Goal: Browse casually: Explore the website without a specific task or goal

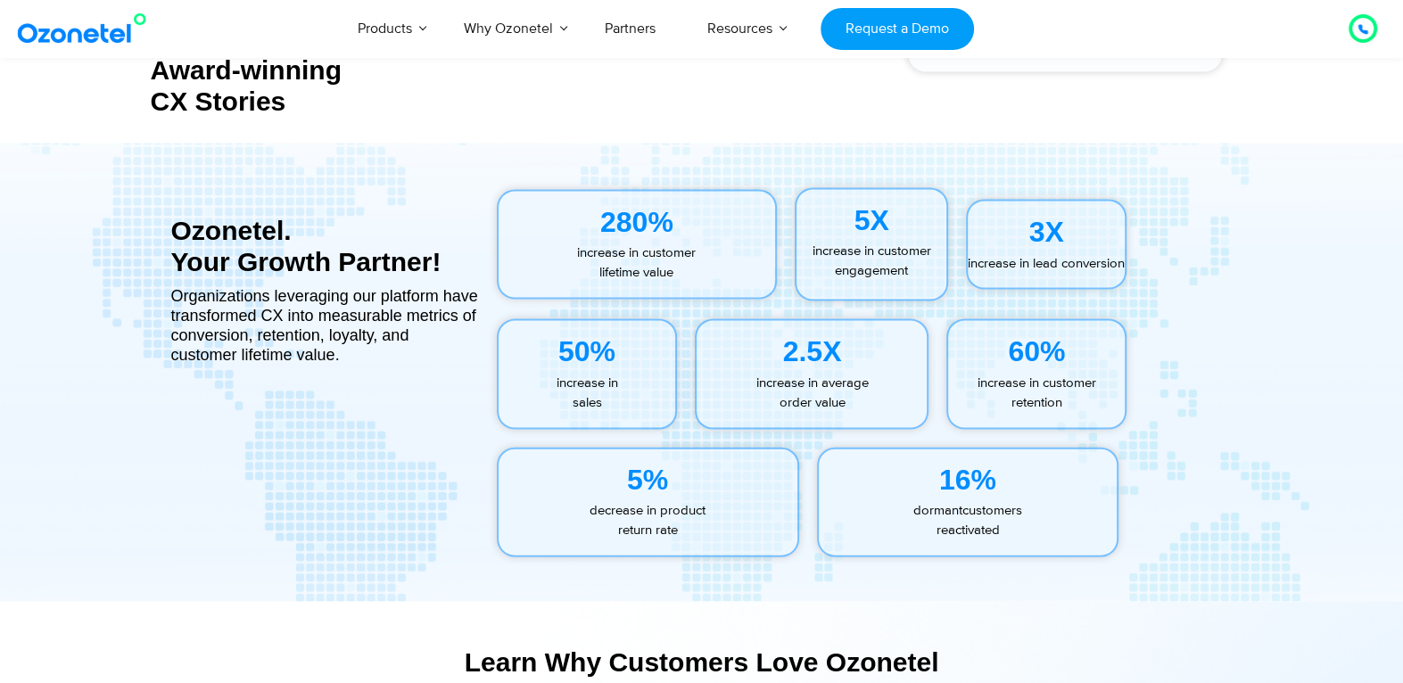
scroll to position [7920, 0]
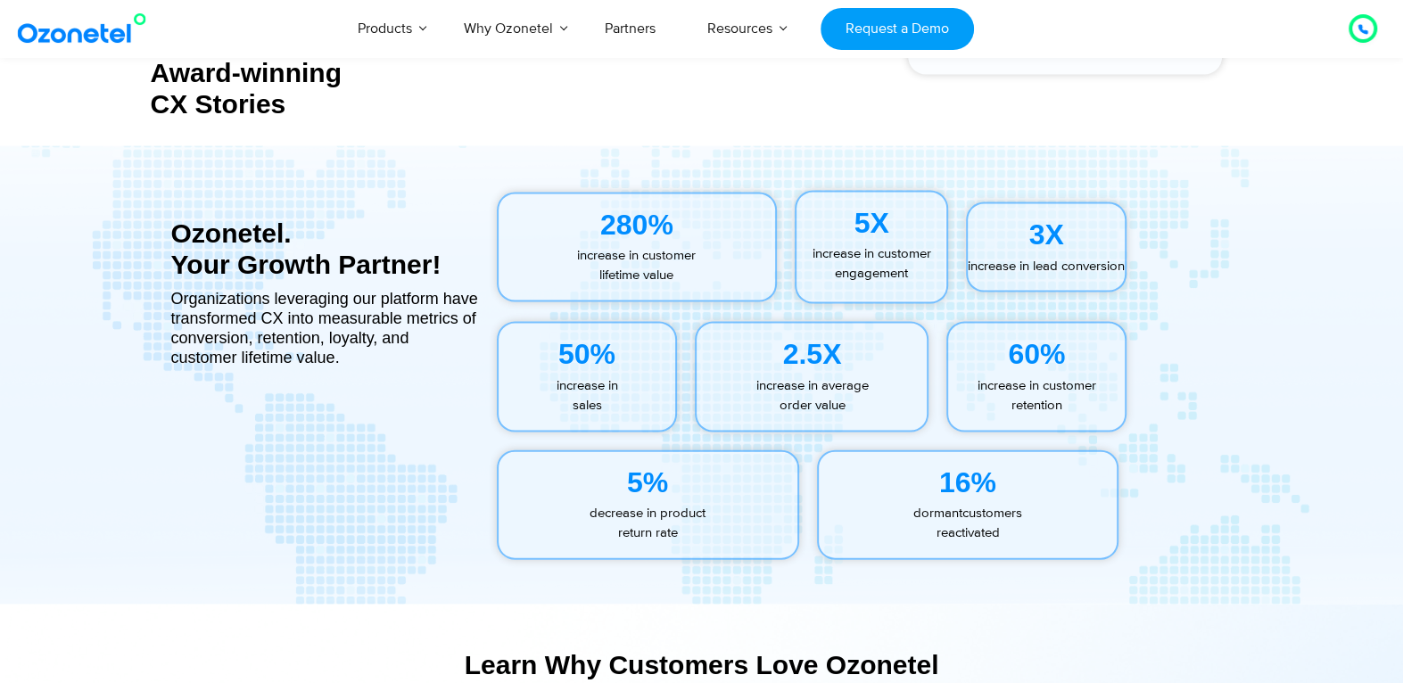
drag, startPoint x: 843, startPoint y: 436, endPoint x: 779, endPoint y: 344, distance: 112.1
click at [779, 344] on div "2.5X increase in average order value" at bounding box center [812, 377] width 252 height 128
click at [440, 376] on div "Organizations leveraging our platform have transformed CX into measurable metri…" at bounding box center [325, 337] width 308 height 79
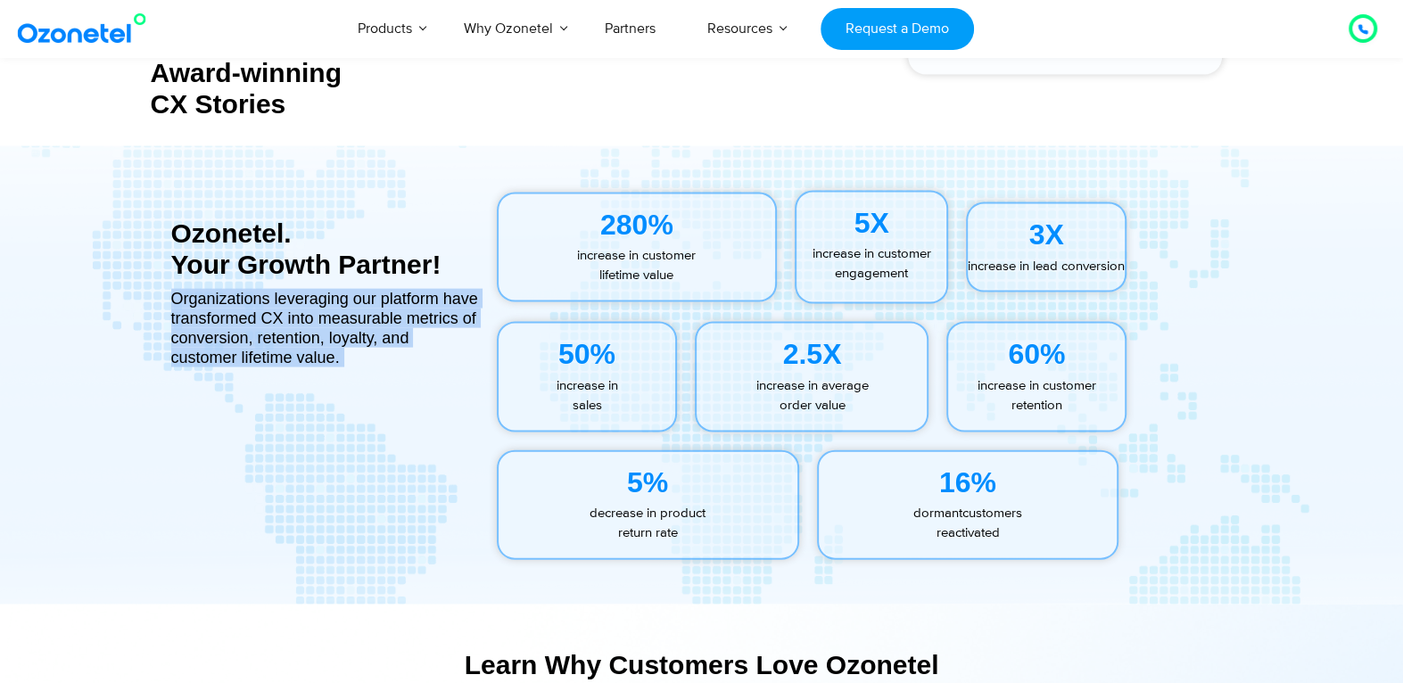
click at [440, 376] on div "Organizations leveraging our platform have transformed CX into measurable metri…" at bounding box center [325, 337] width 308 height 79
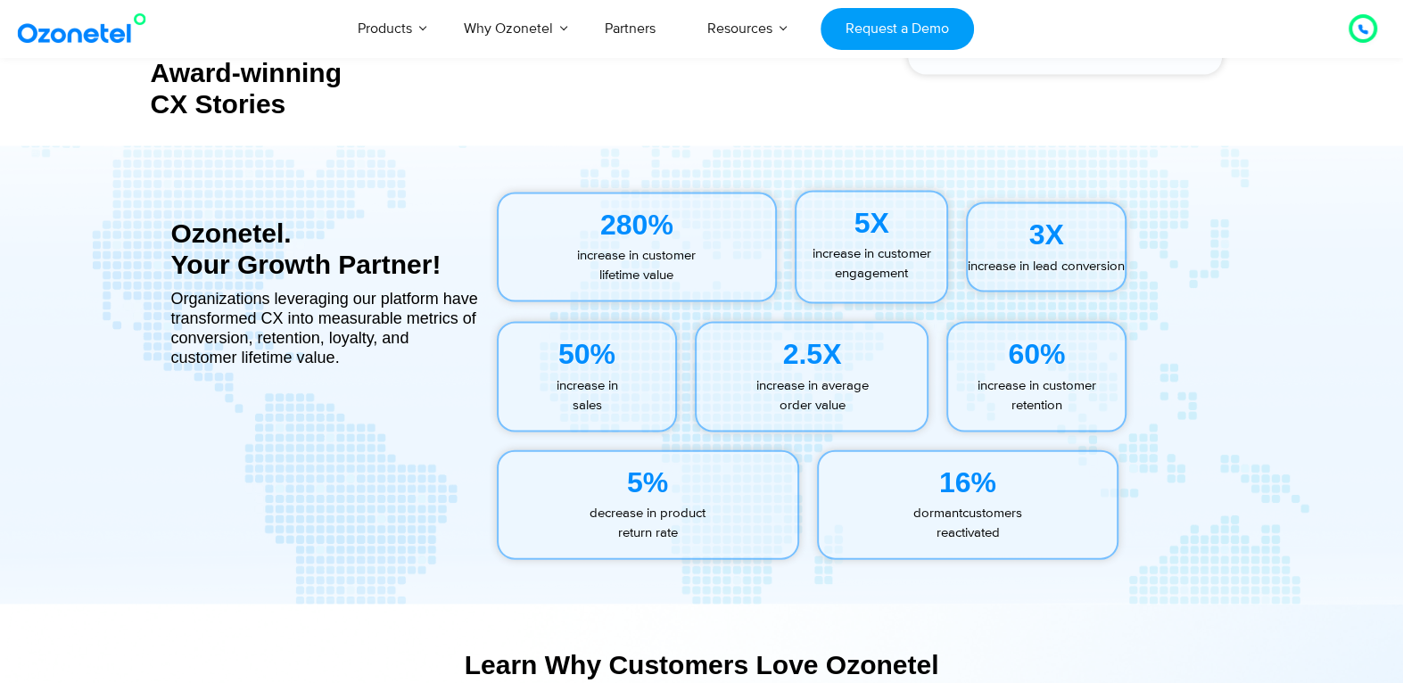
click at [679, 241] on div "280%" at bounding box center [637, 224] width 277 height 43
click at [468, 207] on div "Ozonetel. Your Growth Partner! Organizations leveraging our platform have trans…" at bounding box center [325, 375] width 308 height 405
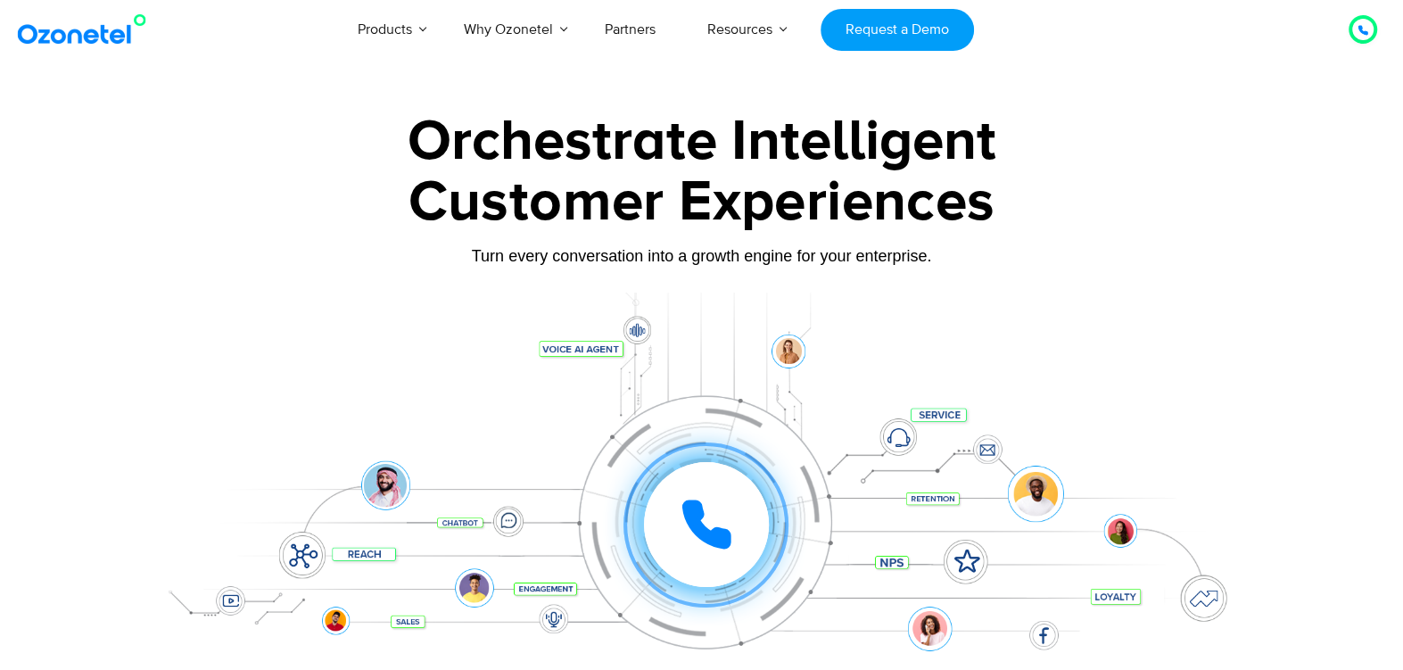
scroll to position [33, 0]
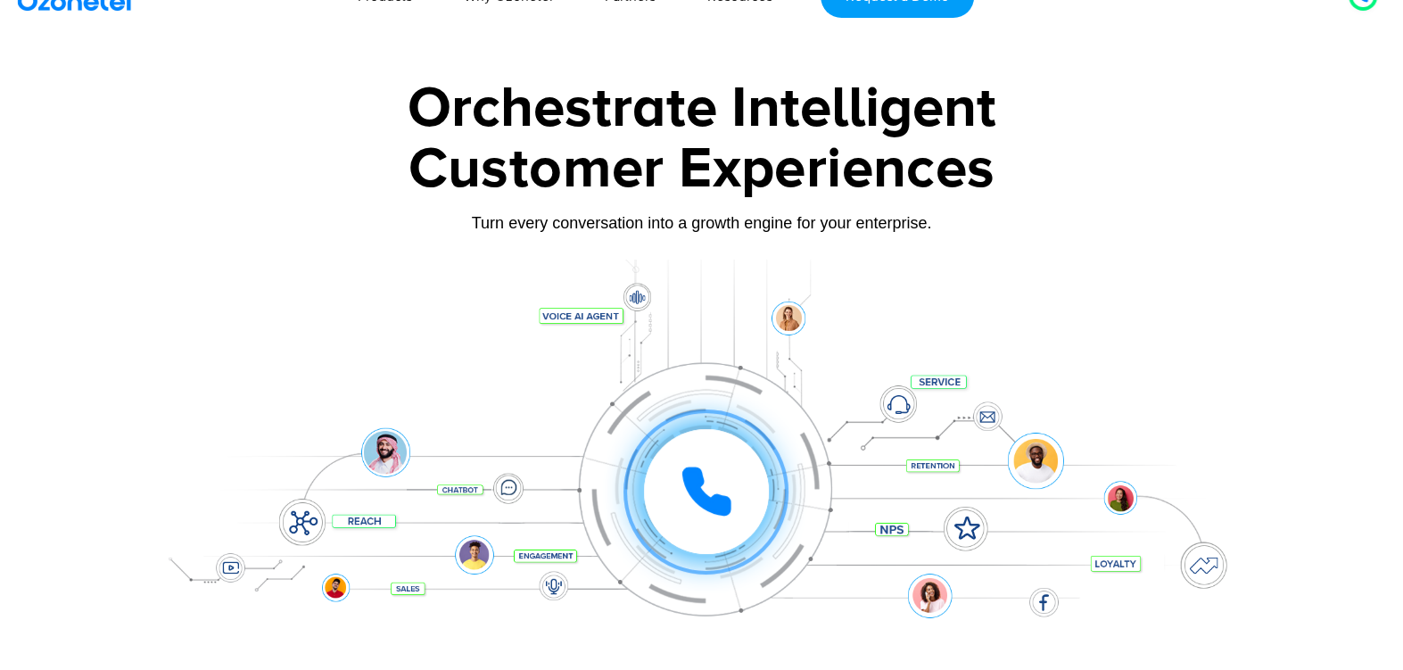
drag, startPoint x: 715, startPoint y: 513, endPoint x: 709, endPoint y: 474, distance: 39.6
click at [709, 474] on icon at bounding box center [707, 492] width 54 height 54
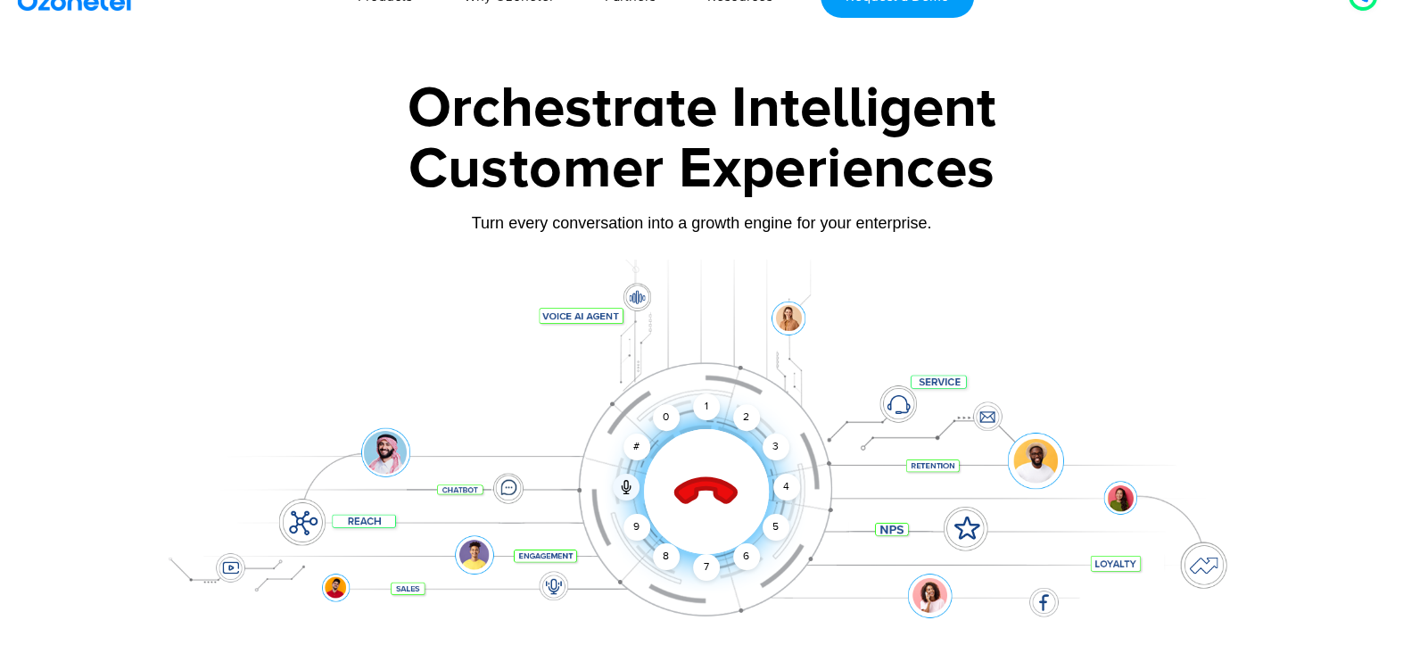
drag, startPoint x: 709, startPoint y: 474, endPoint x: 824, endPoint y: 417, distance: 127.7
click at [824, 417] on div "Click to end call Call connected 1 2 3 4 5 6 7 8 9 # 0" at bounding box center [702, 455] width 1115 height 303
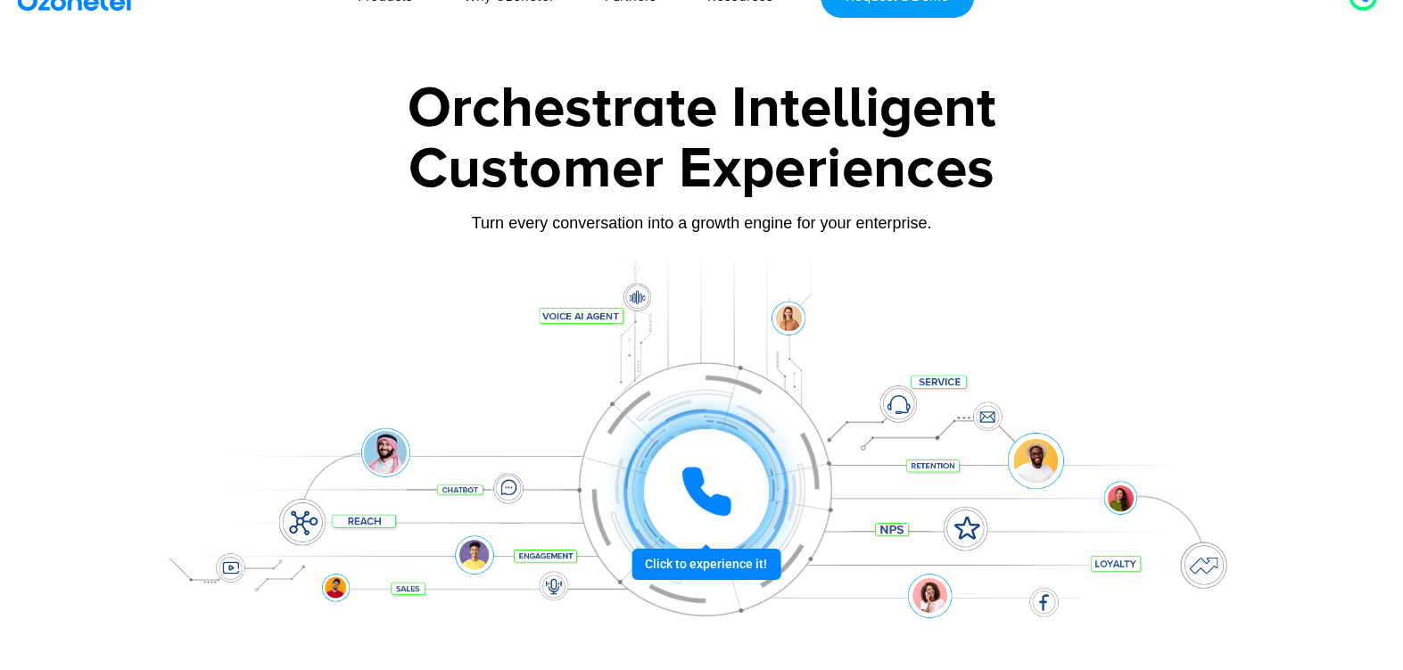
click at [703, 495] on icon at bounding box center [706, 491] width 45 height 45
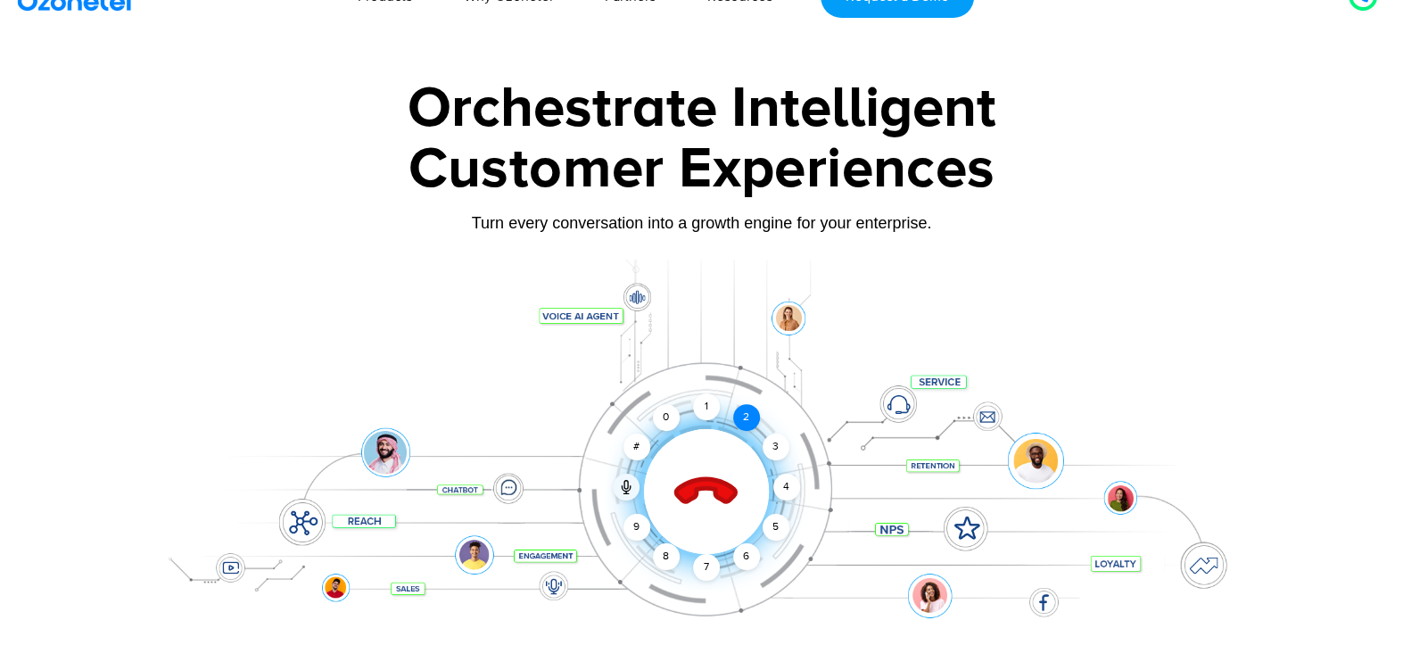
click at [747, 414] on div "2" at bounding box center [746, 417] width 27 height 27
click at [786, 441] on div "3" at bounding box center [775, 447] width 27 height 27
click at [790, 485] on div "4" at bounding box center [787, 487] width 27 height 27
click at [631, 476] on div at bounding box center [626, 487] width 27 height 27
click at [632, 487] on icon at bounding box center [626, 487] width 14 height 14
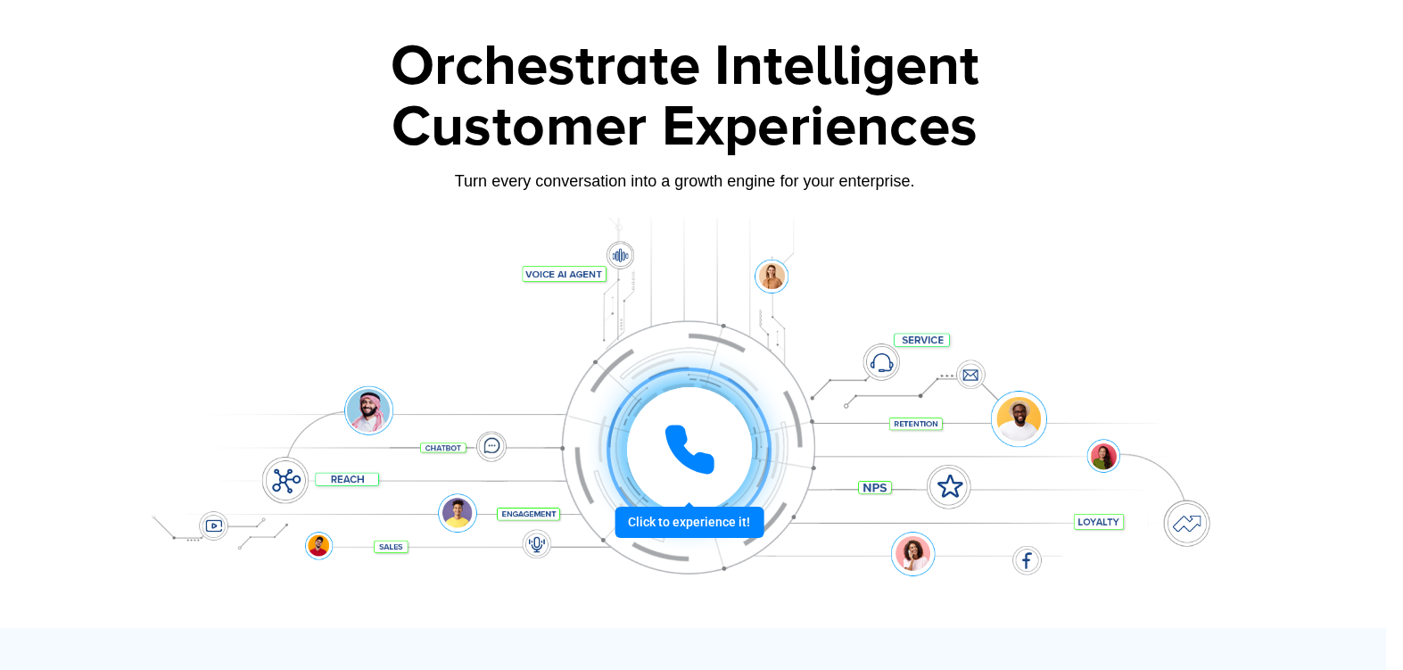
scroll to position [75, 17]
click at [689, 441] on icon at bounding box center [690, 450] width 54 height 54
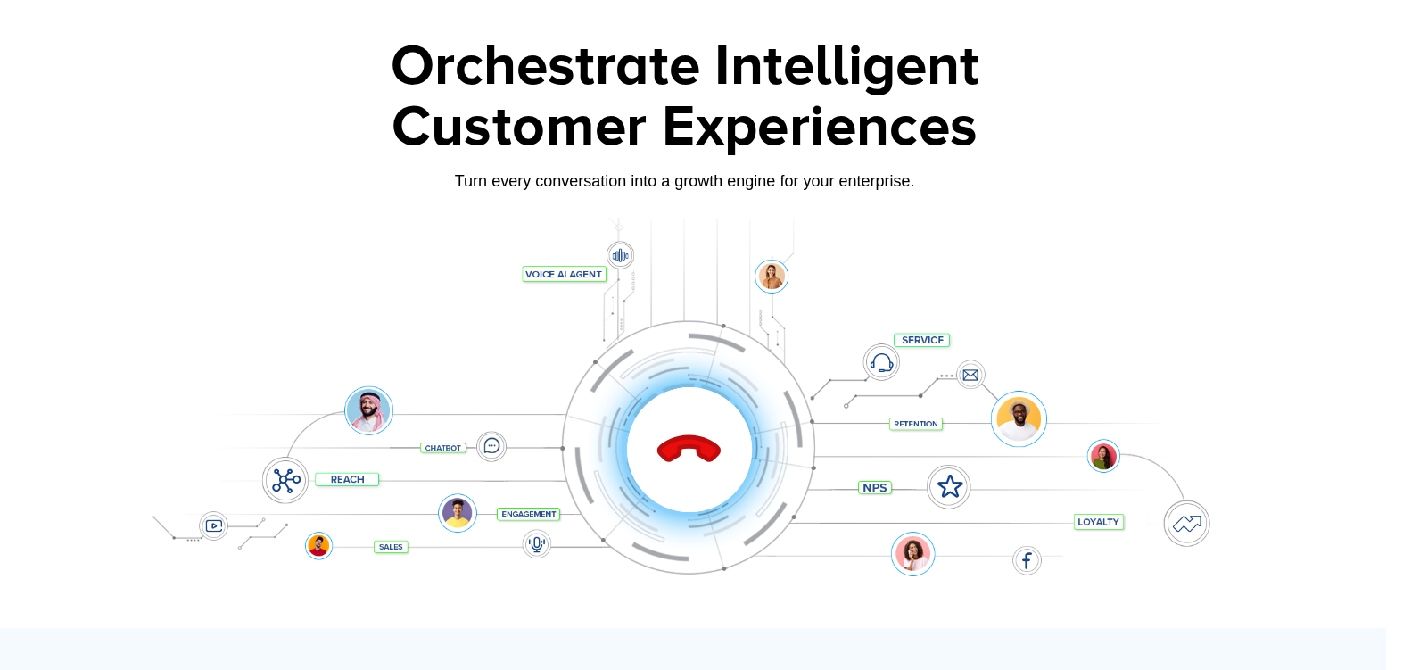
scroll to position [0, 0]
click at [724, 513] on div "6" at bounding box center [729, 514] width 27 height 27
click at [768, 474] on div "Click to end call Call connected 1 2 3 4 5 6 7 8 9 # 0" at bounding box center [685, 413] width 1115 height 303
click at [608, 442] on icon at bounding box center [610, 443] width 4 height 8
click at [611, 441] on icon at bounding box center [609, 445] width 14 height 14
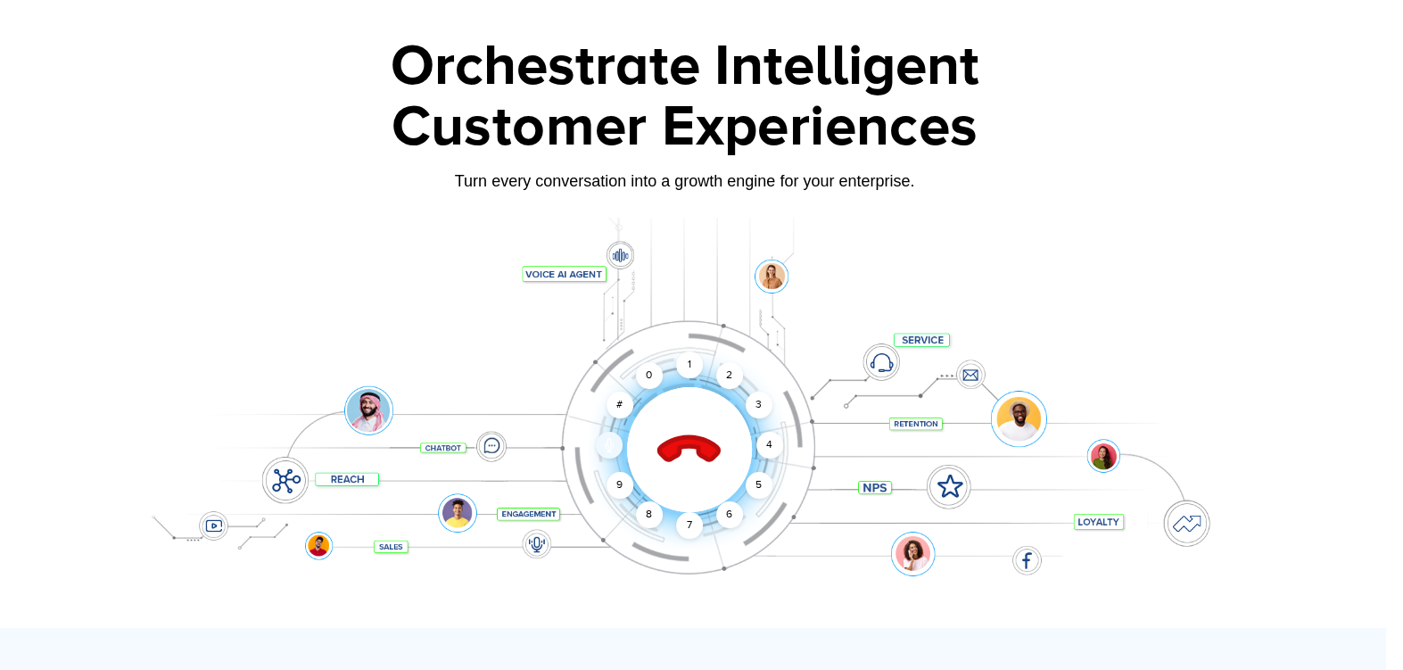
click at [608, 444] on icon at bounding box center [609, 446] width 8 height 5
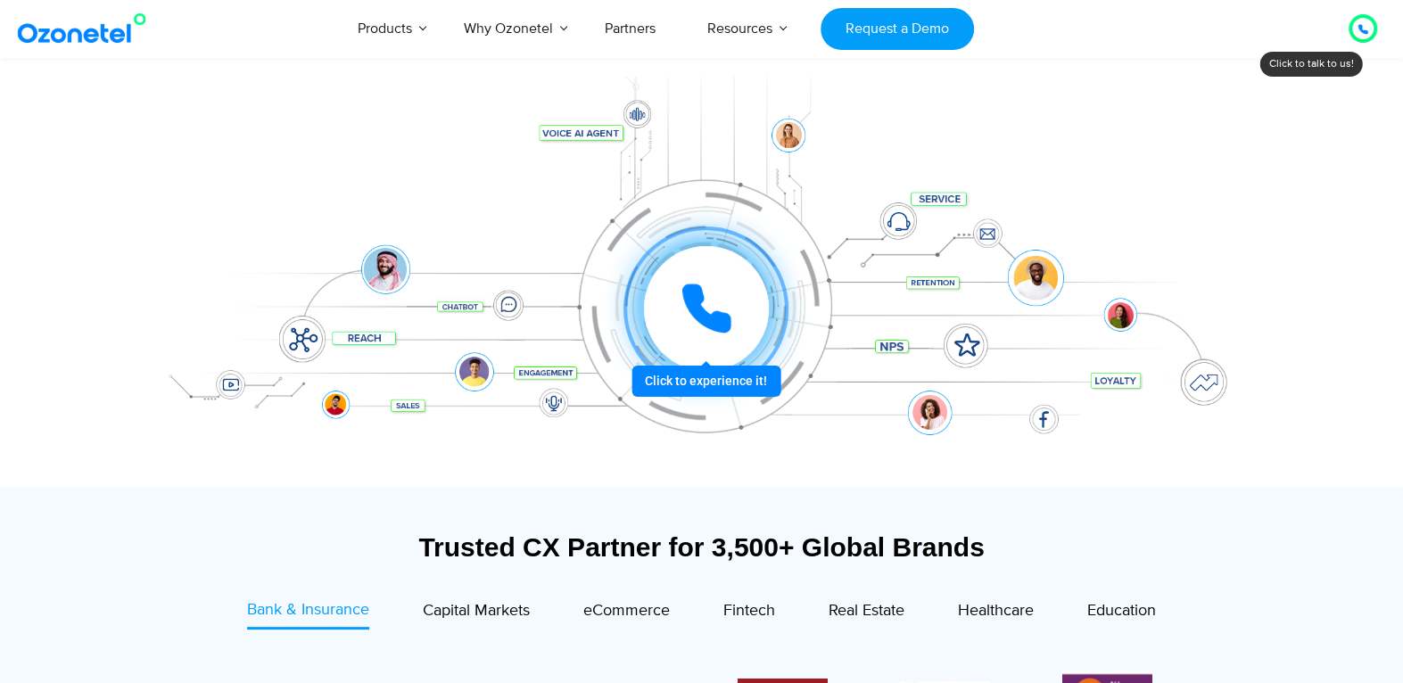
click at [750, 375] on div at bounding box center [706, 309] width 132 height 132
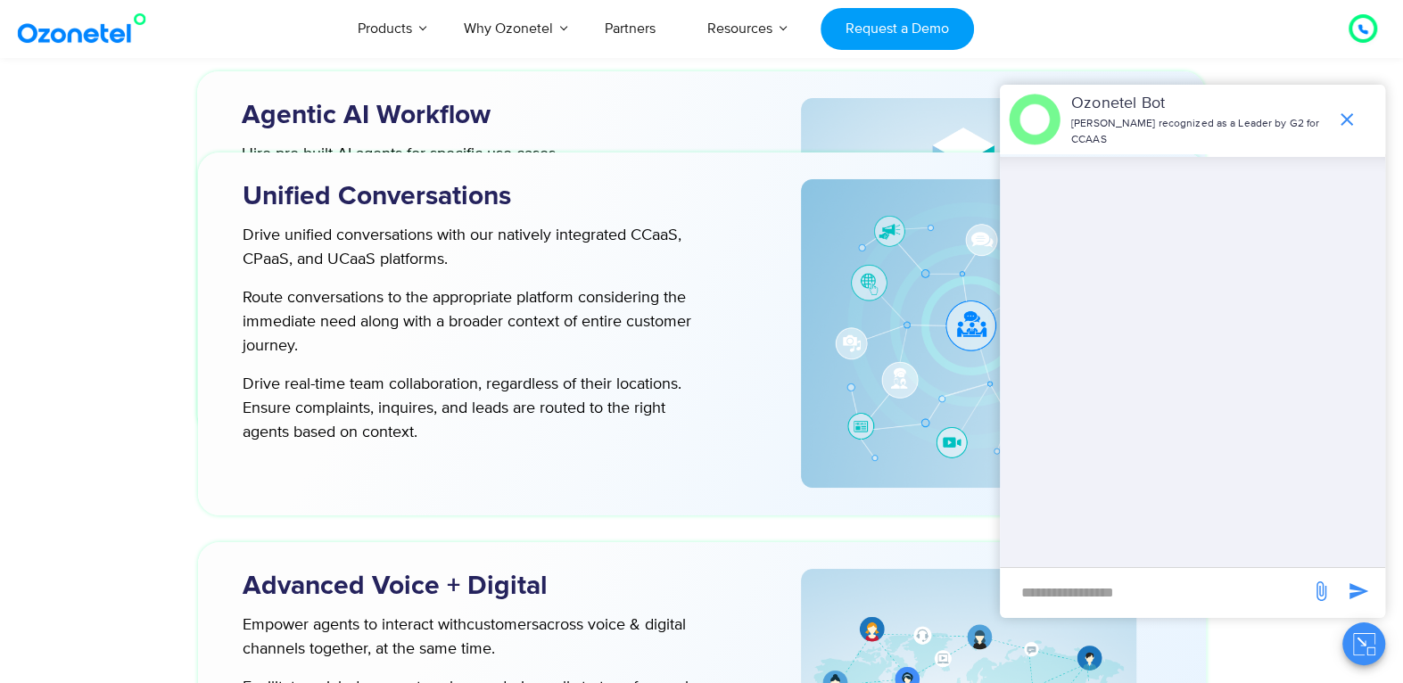
scroll to position [4945, 0]
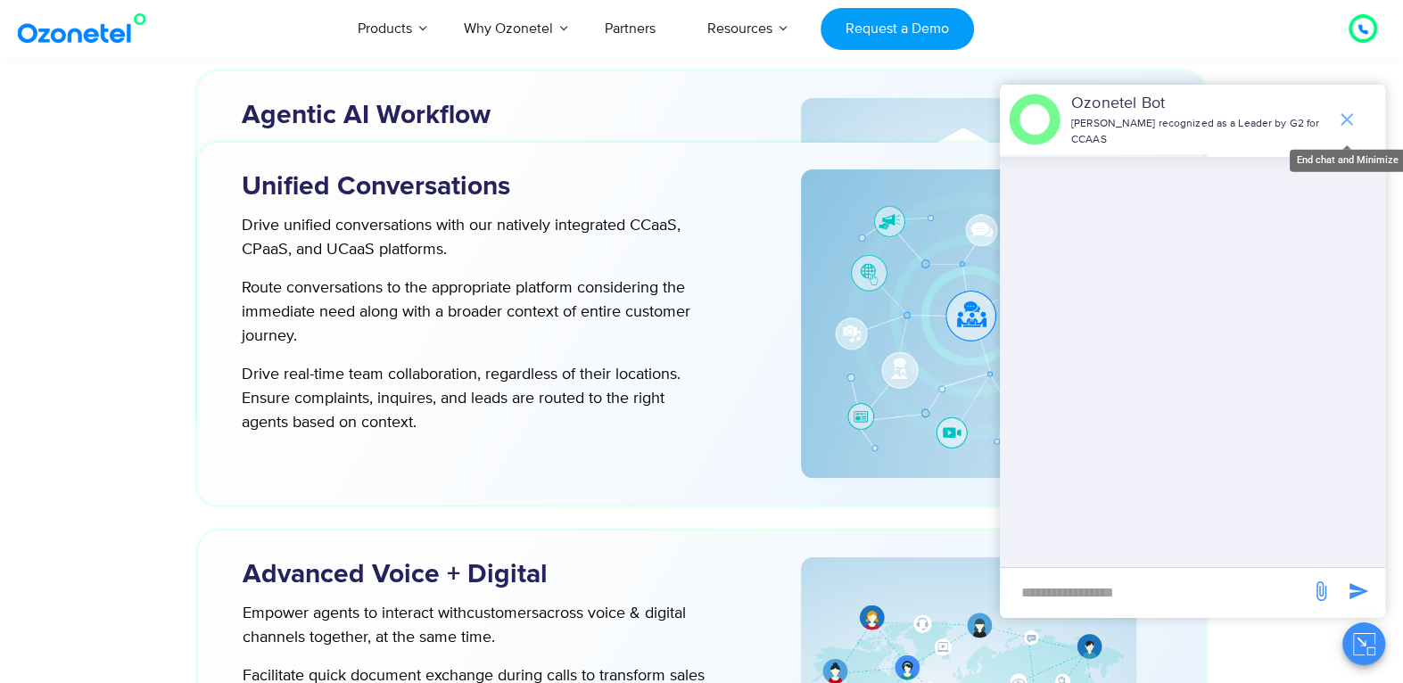
click at [1352, 113] on icon "end chat or minimize" at bounding box center [1347, 119] width 21 height 21
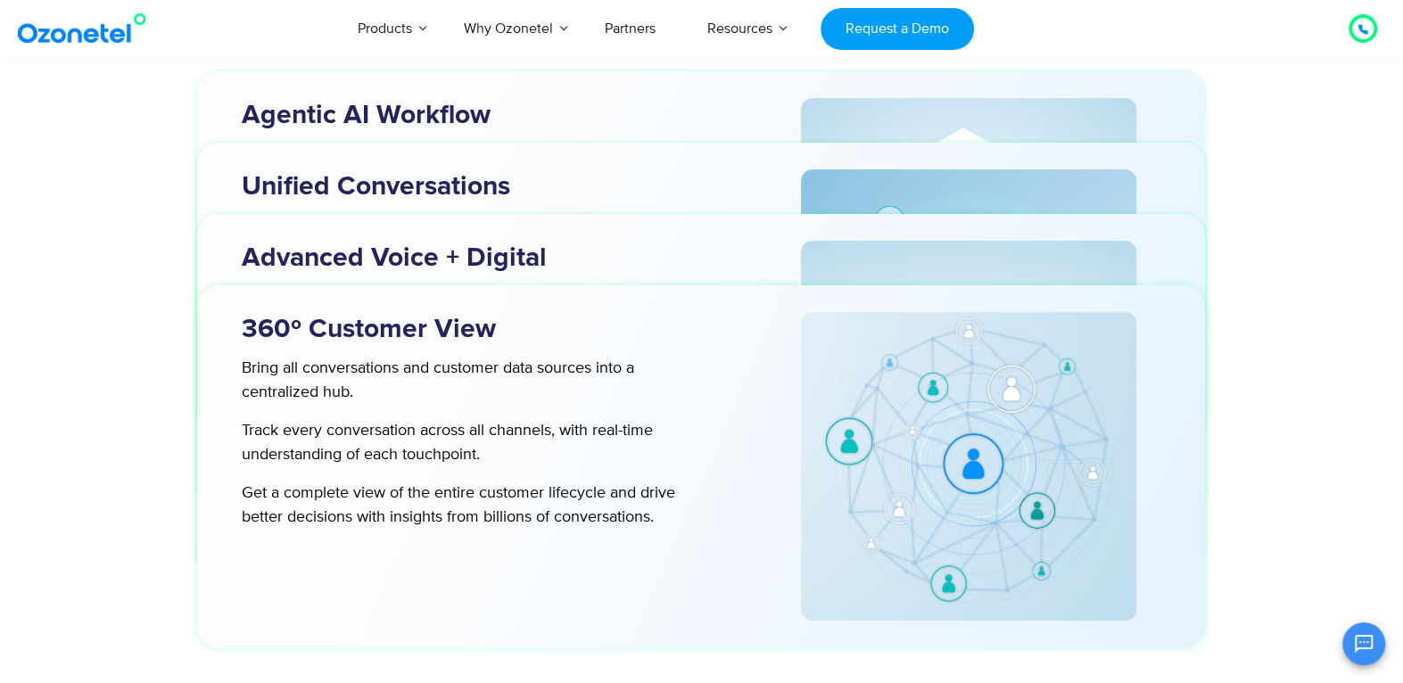
scroll to position [5699, 0]
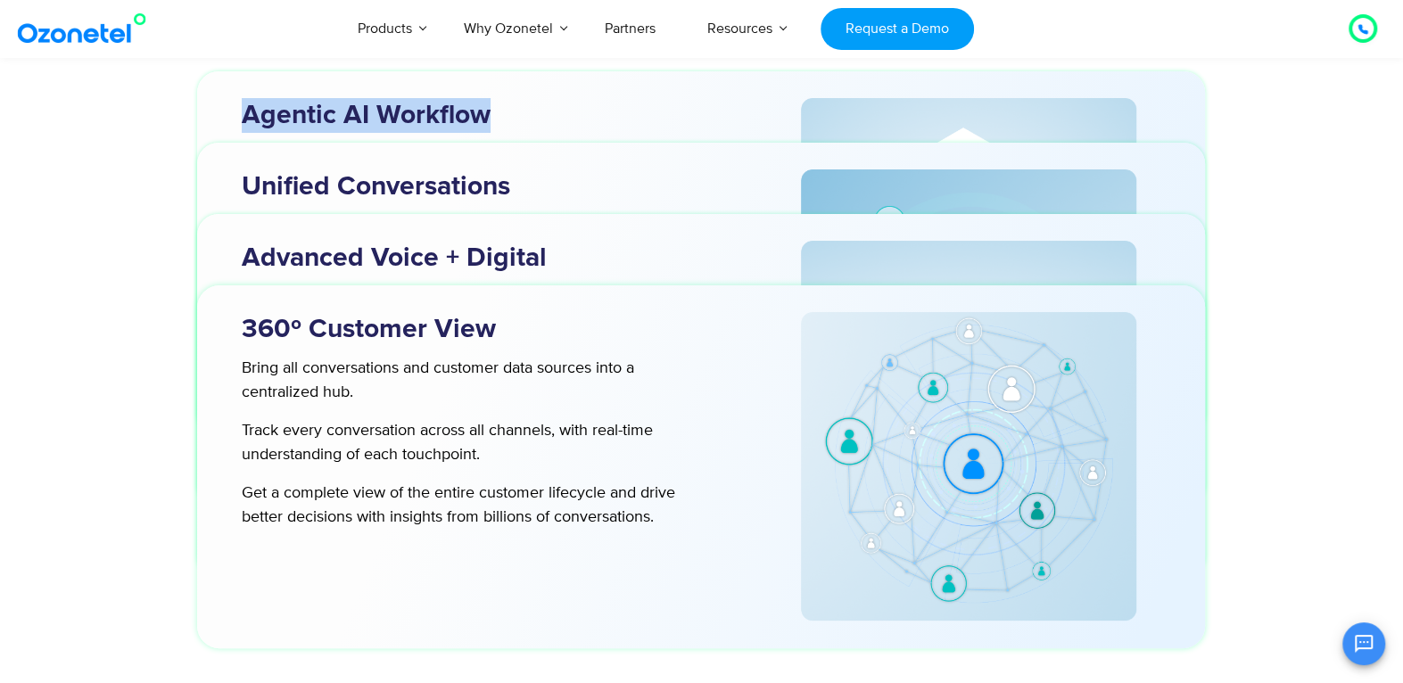
drag, startPoint x: 236, startPoint y: 124, endPoint x: 554, endPoint y: 120, distance: 317.7
click at [554, 120] on div "Agentic AI Workflow" at bounding box center [482, 115] width 517 height 35
click at [554, 120] on h3 "Agentic AI Workflow" at bounding box center [492, 115] width 500 height 35
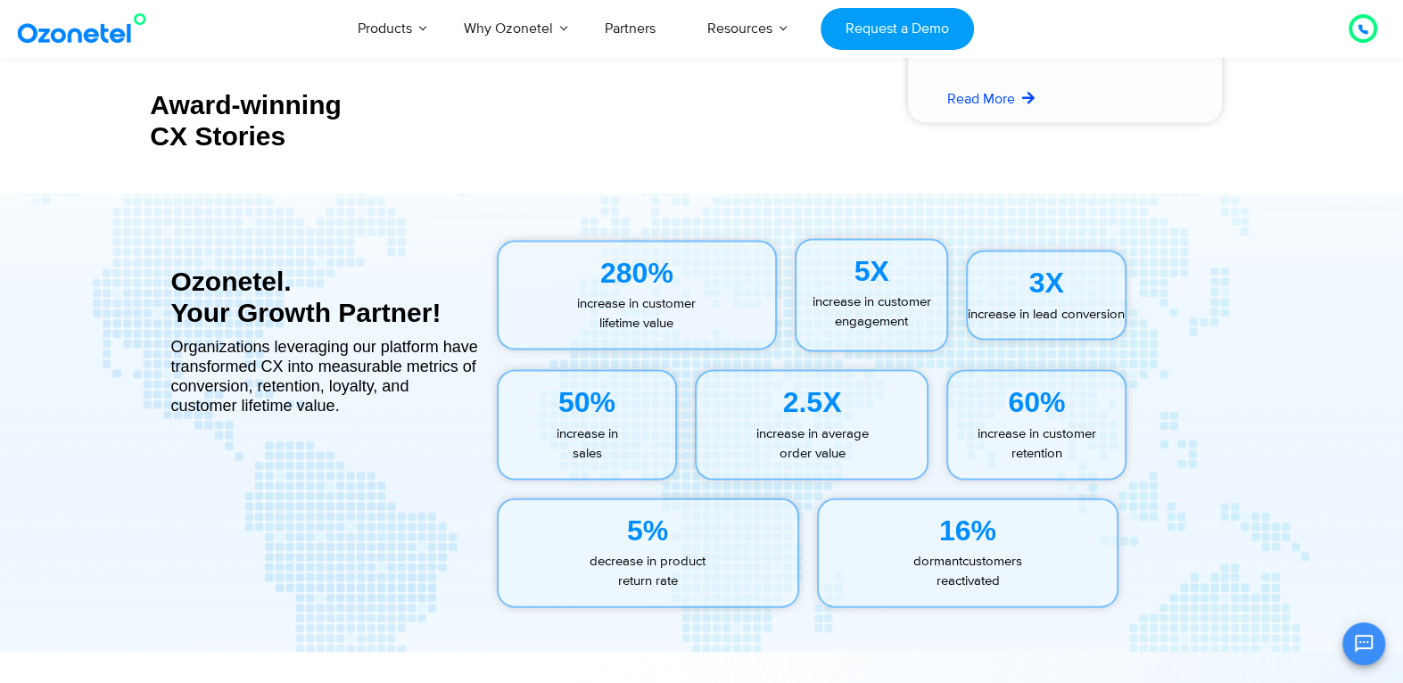
scroll to position [7882, 0]
